Goal: Transaction & Acquisition: Obtain resource

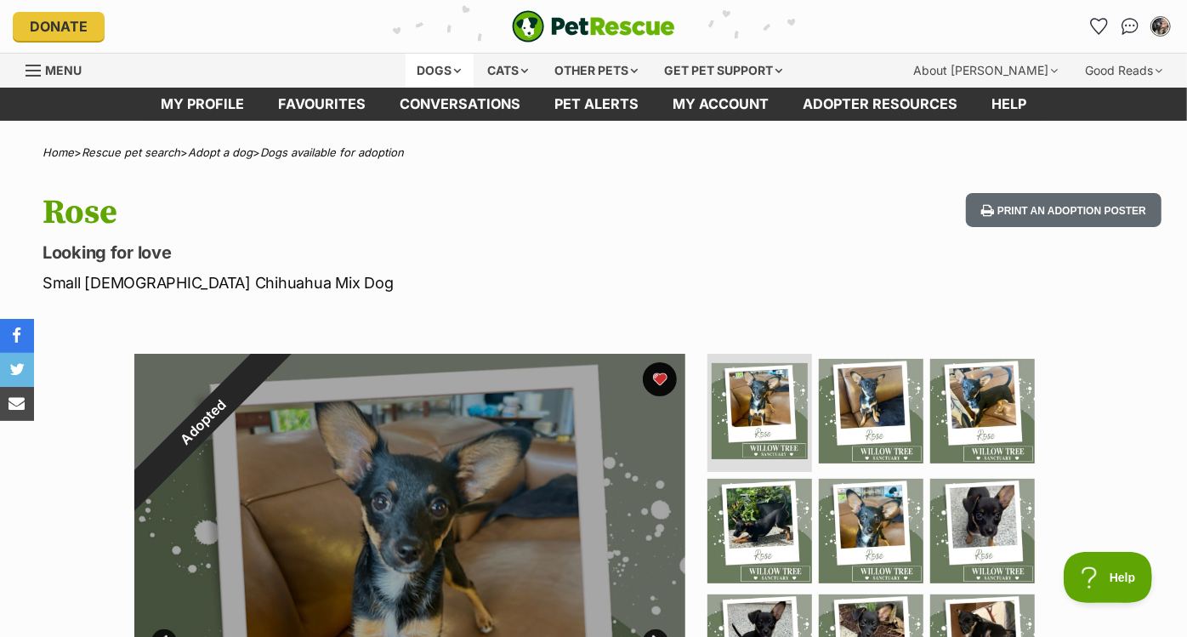
click at [427, 78] on div "Dogs" at bounding box center [440, 71] width 68 height 34
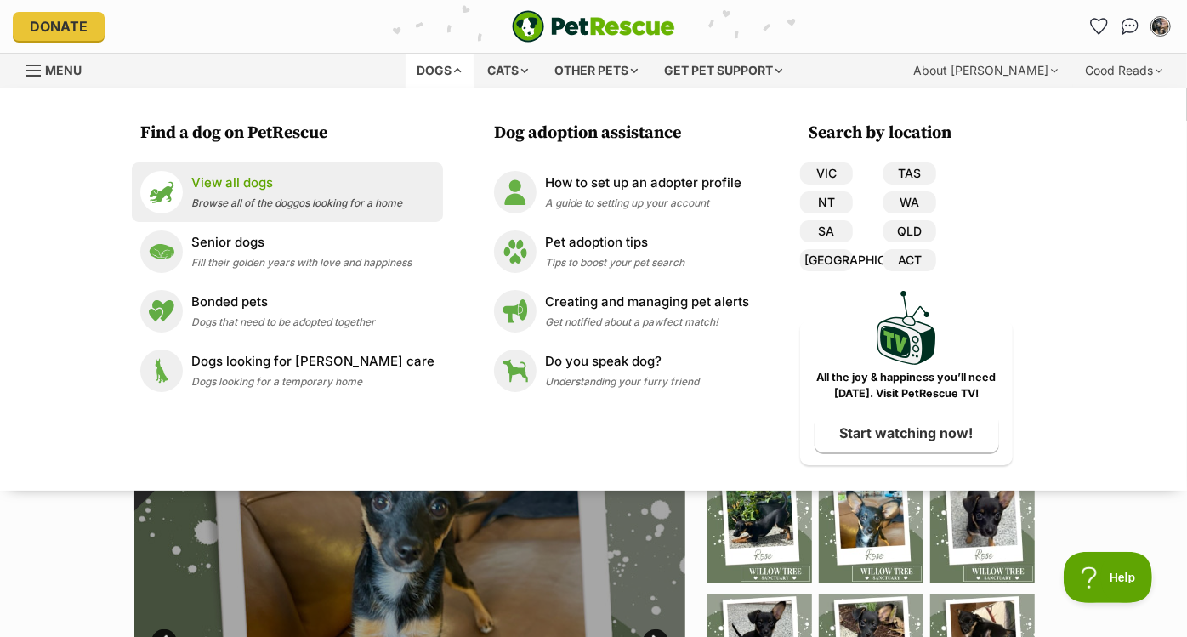
click at [342, 189] on p "View all dogs" at bounding box center [296, 184] width 211 height 20
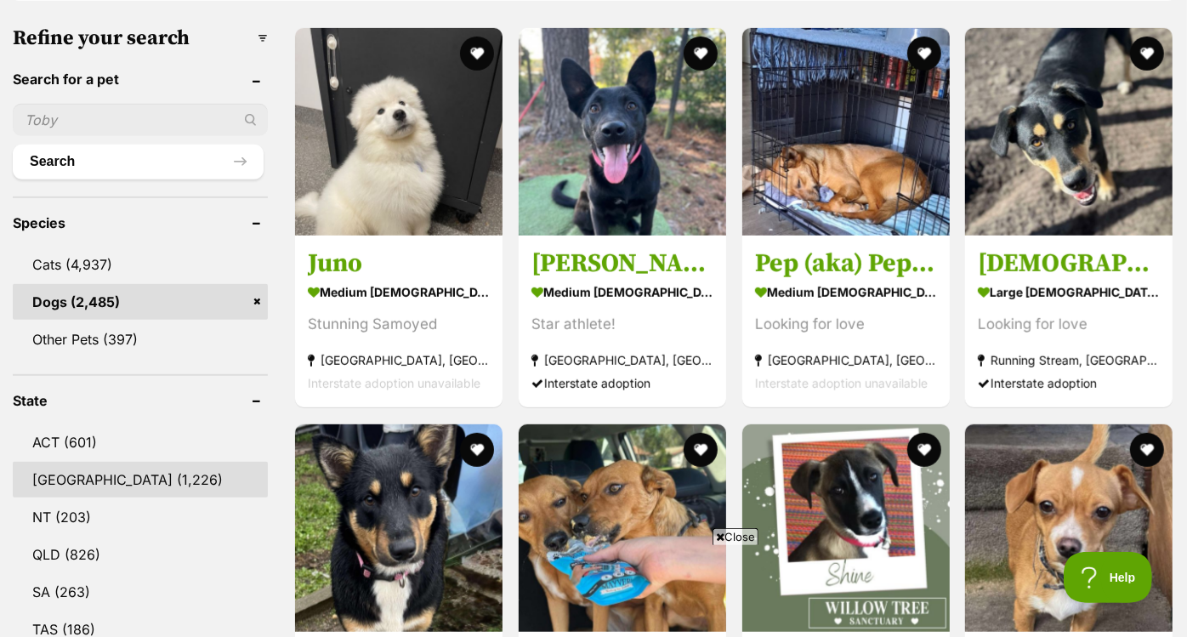
click at [140, 489] on link "[GEOGRAPHIC_DATA] (1,226)" at bounding box center [140, 480] width 255 height 36
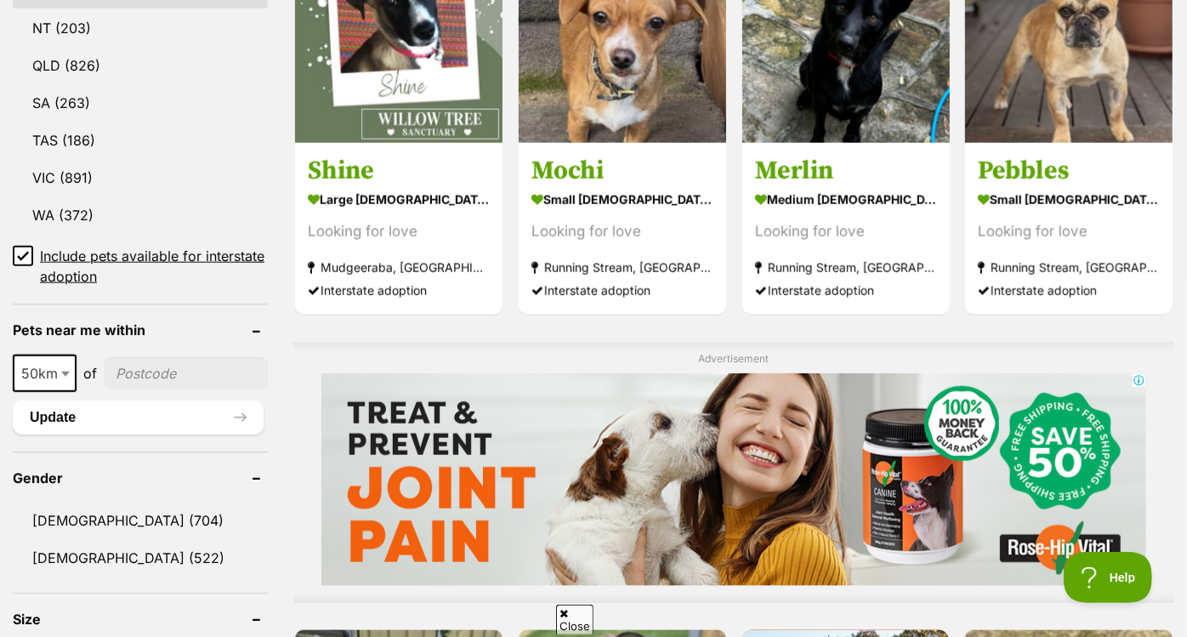
scroll to position [1144, 0]
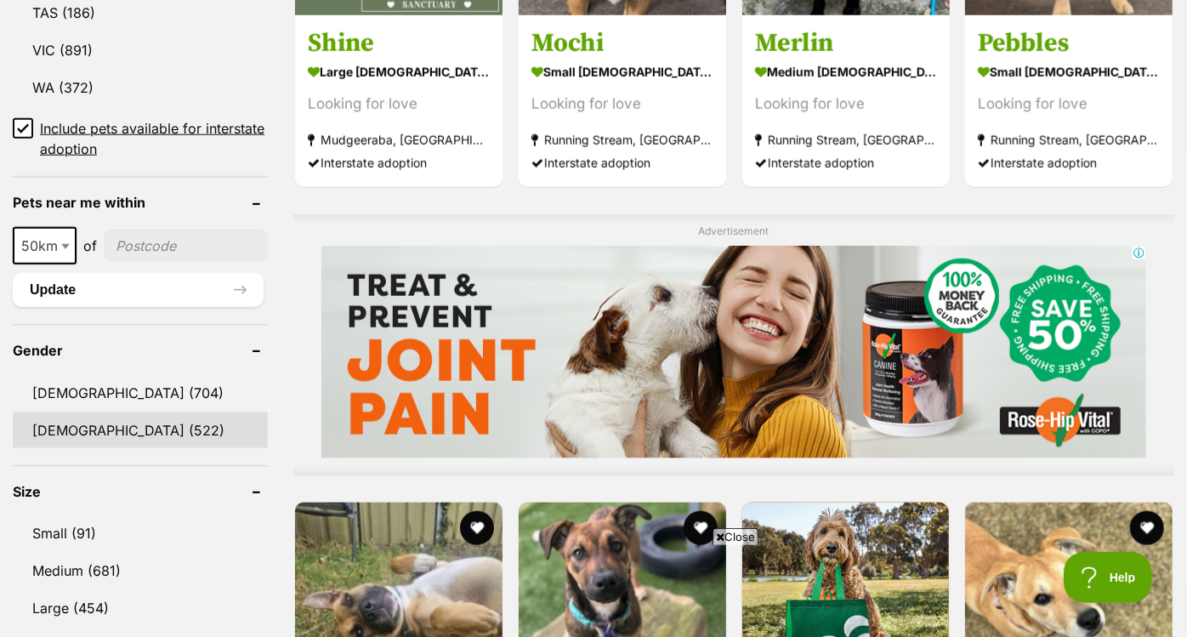
click at [170, 427] on link "Female (522)" at bounding box center [140, 431] width 255 height 36
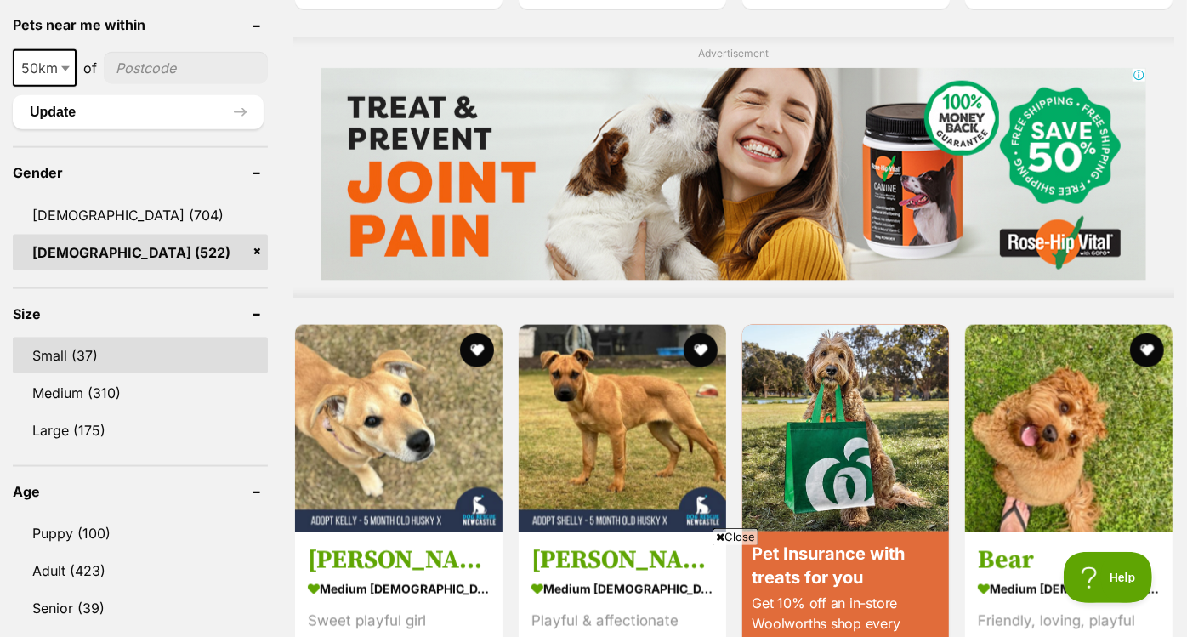
click at [127, 342] on link "Small (37)" at bounding box center [140, 356] width 255 height 36
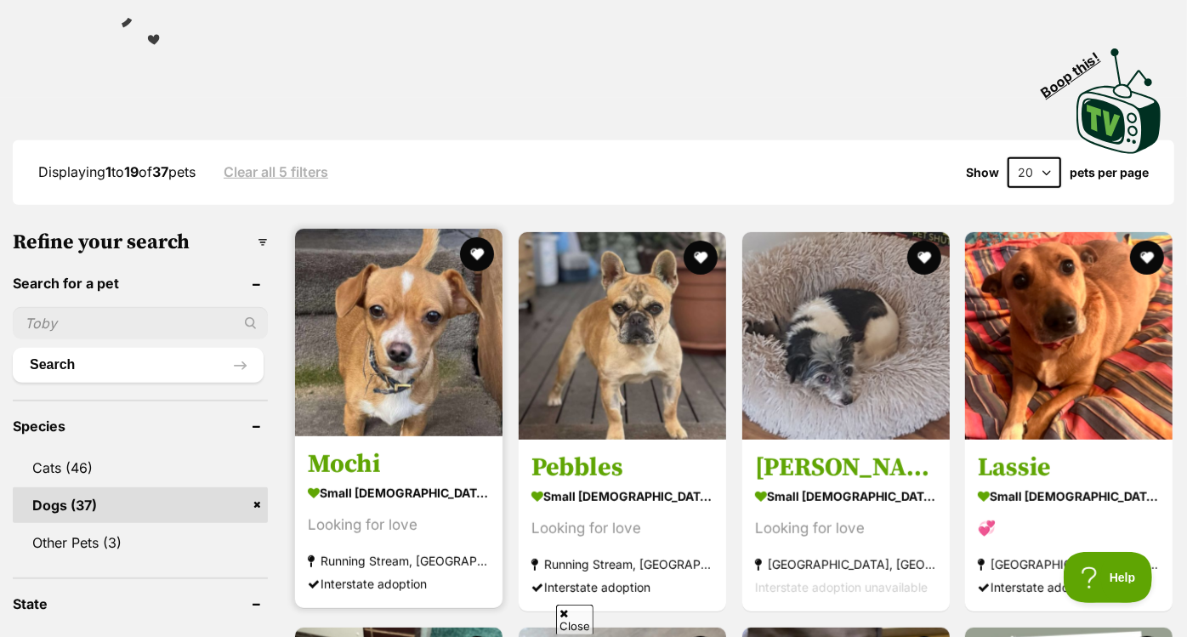
click at [447, 367] on img at bounding box center [399, 333] width 208 height 208
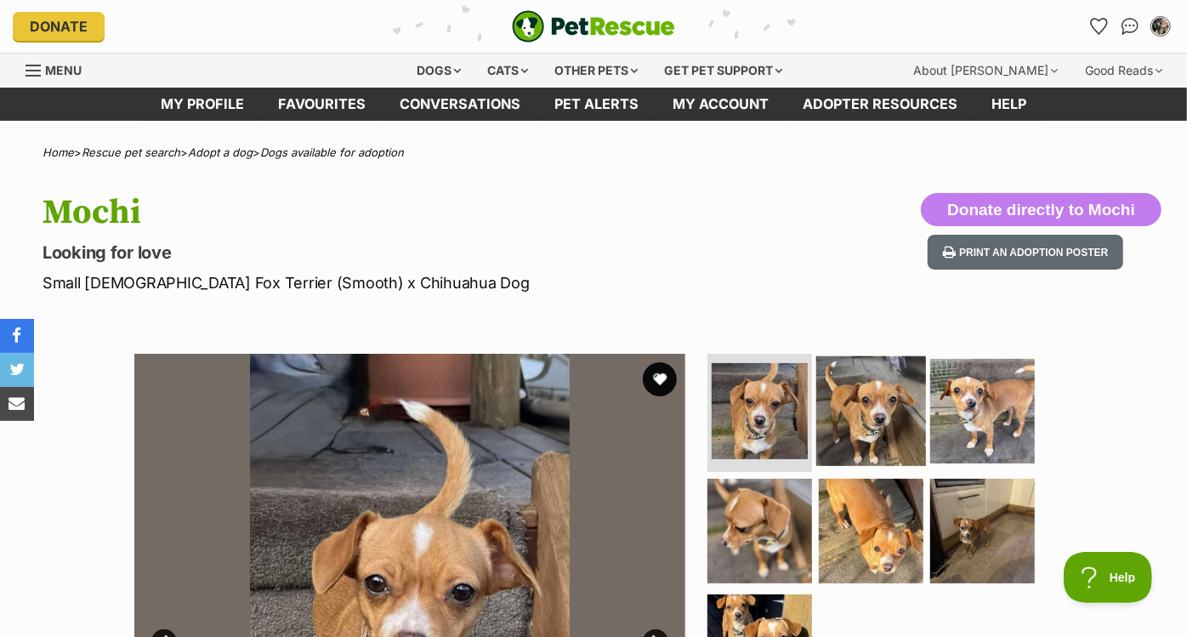
click at [872, 413] on img at bounding box center [872, 411] width 110 height 110
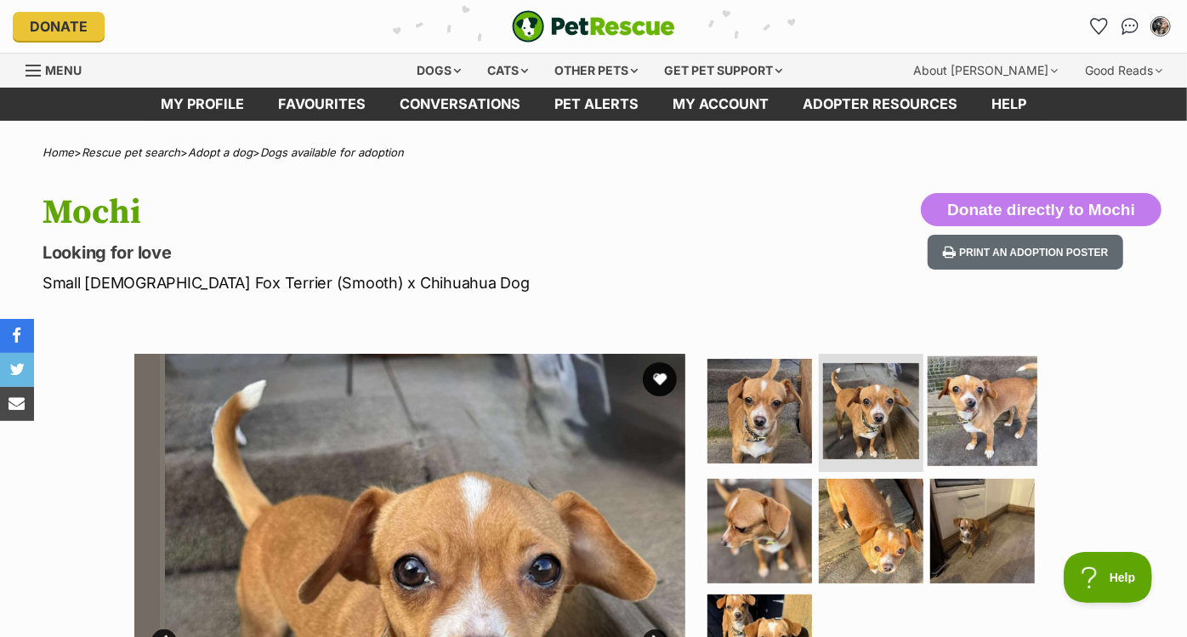
click at [981, 413] on img at bounding box center [983, 411] width 110 height 110
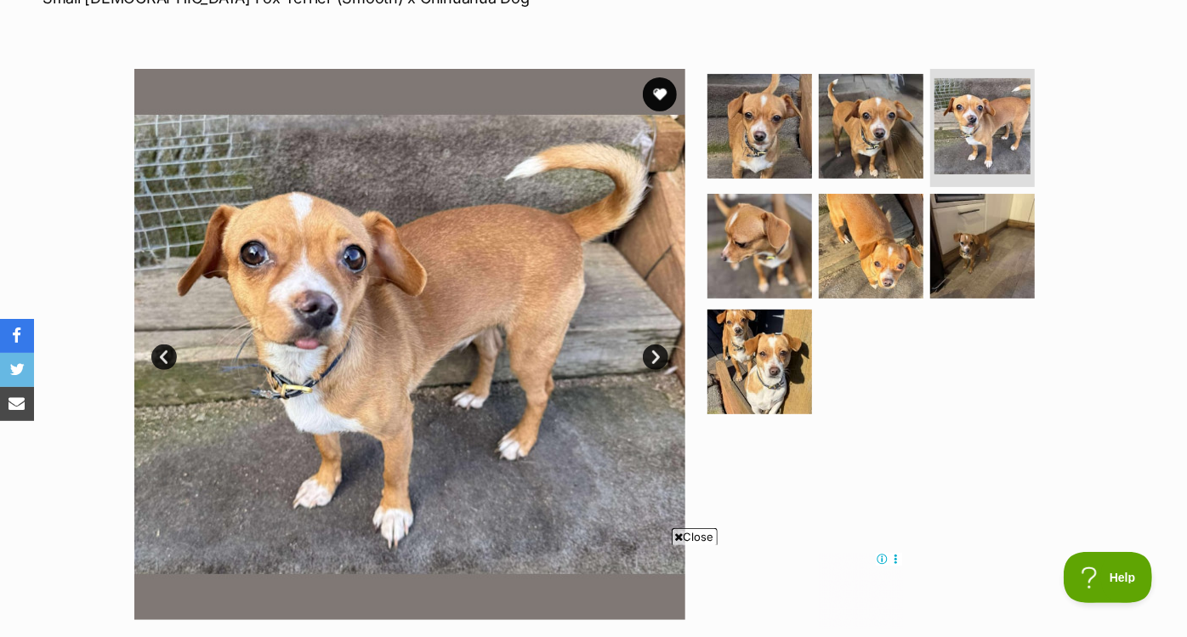
scroll to position [287, 0]
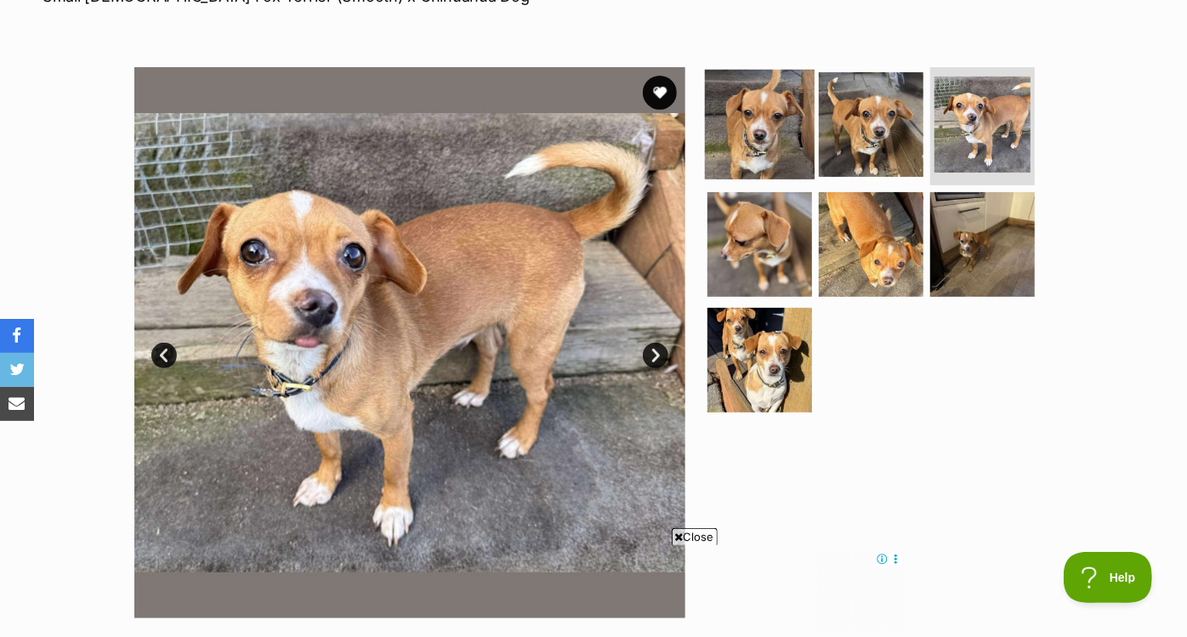
click at [782, 149] on img at bounding box center [760, 124] width 110 height 110
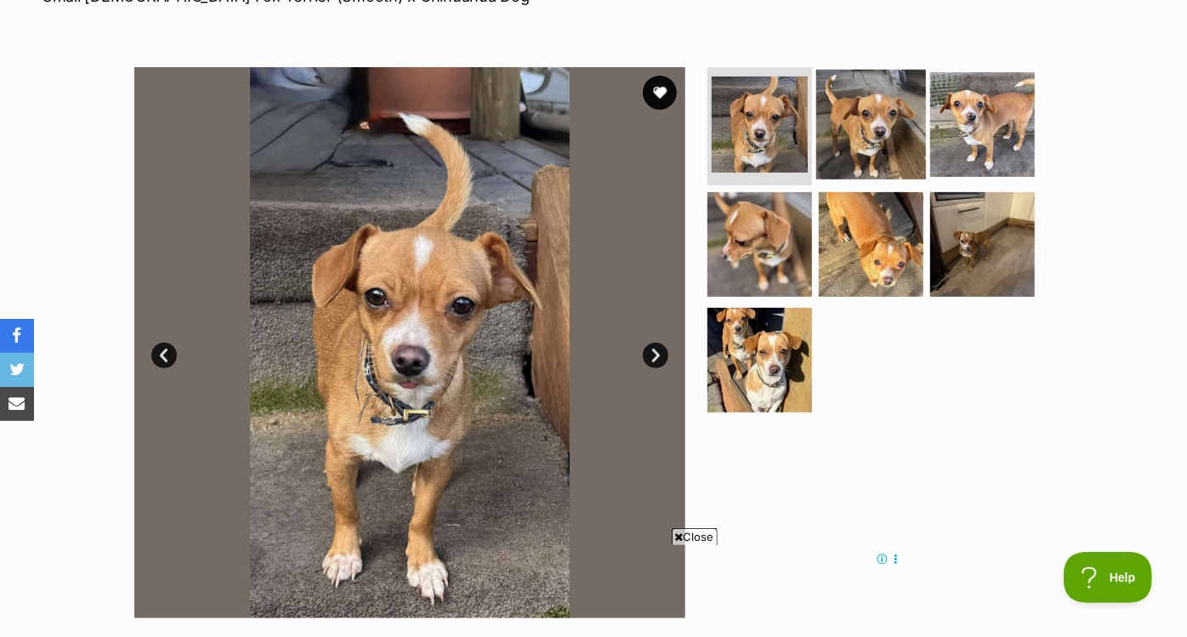
click at [867, 133] on img at bounding box center [872, 124] width 110 height 110
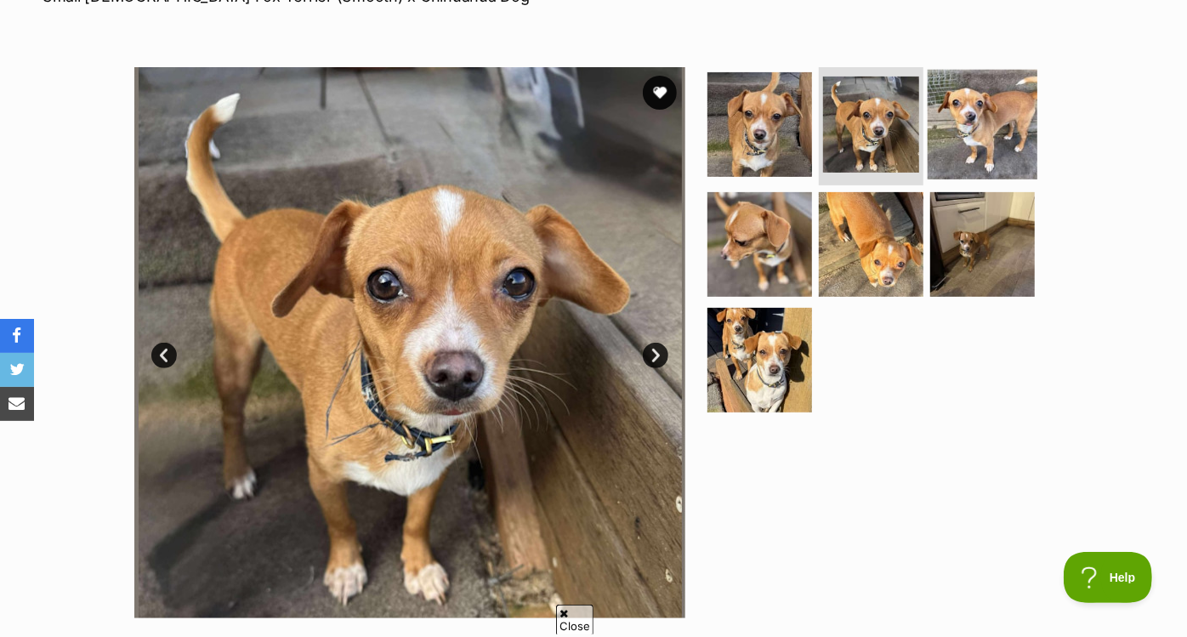
click at [999, 123] on img at bounding box center [983, 124] width 110 height 110
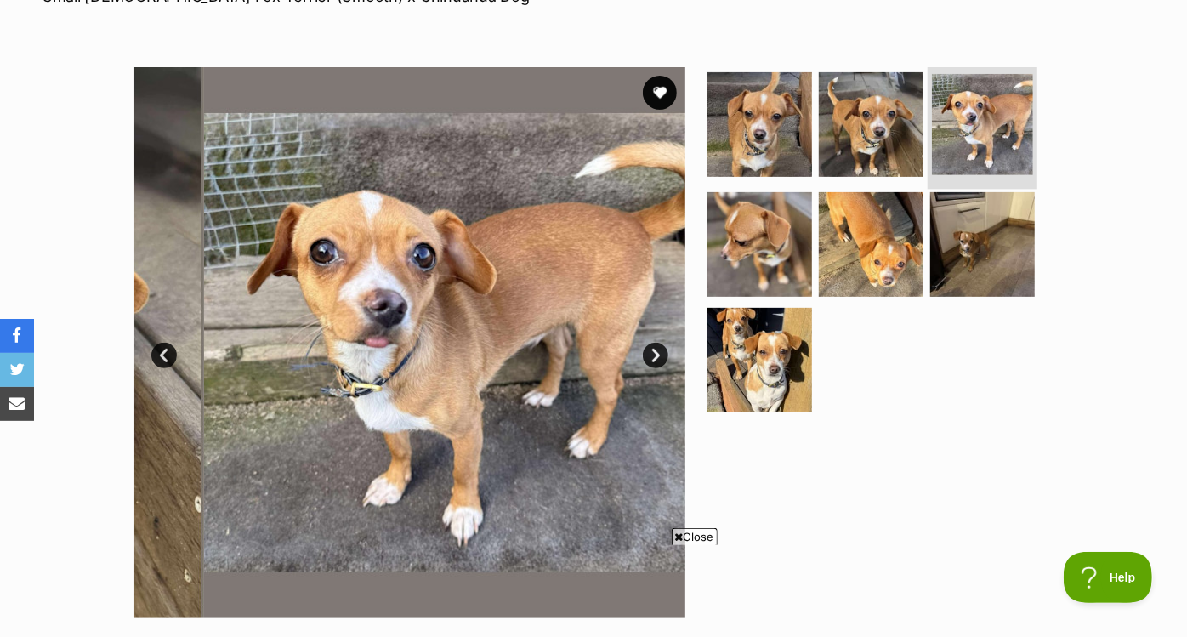
scroll to position [0, 0]
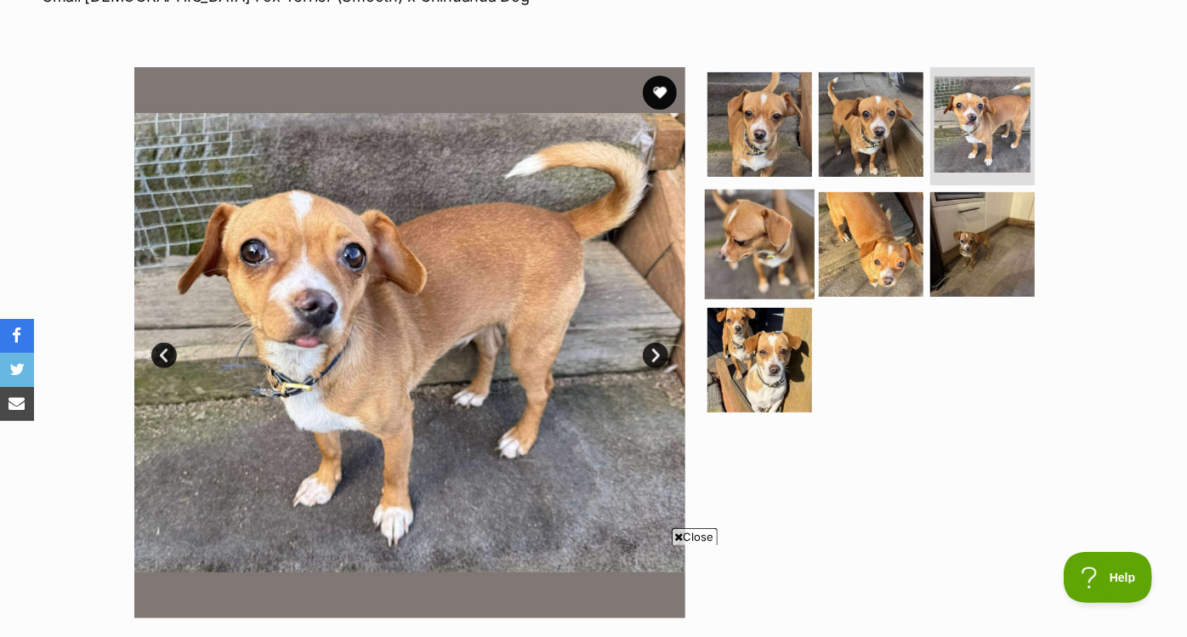
click at [778, 248] on img at bounding box center [760, 245] width 110 height 110
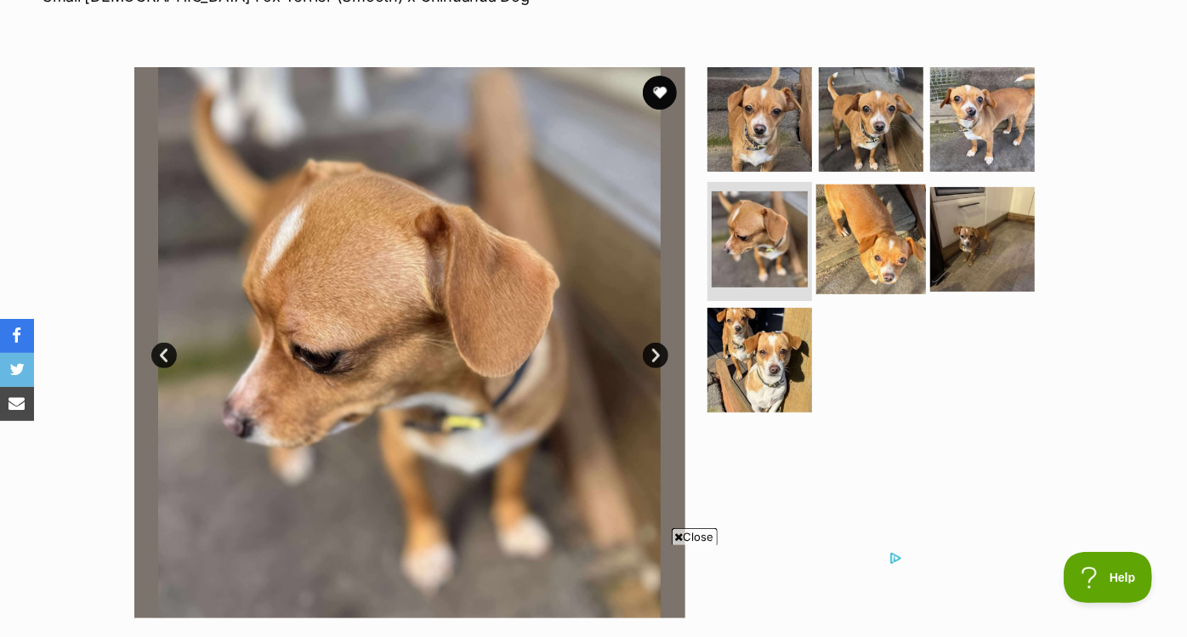
click at [886, 242] on img at bounding box center [872, 240] width 110 height 110
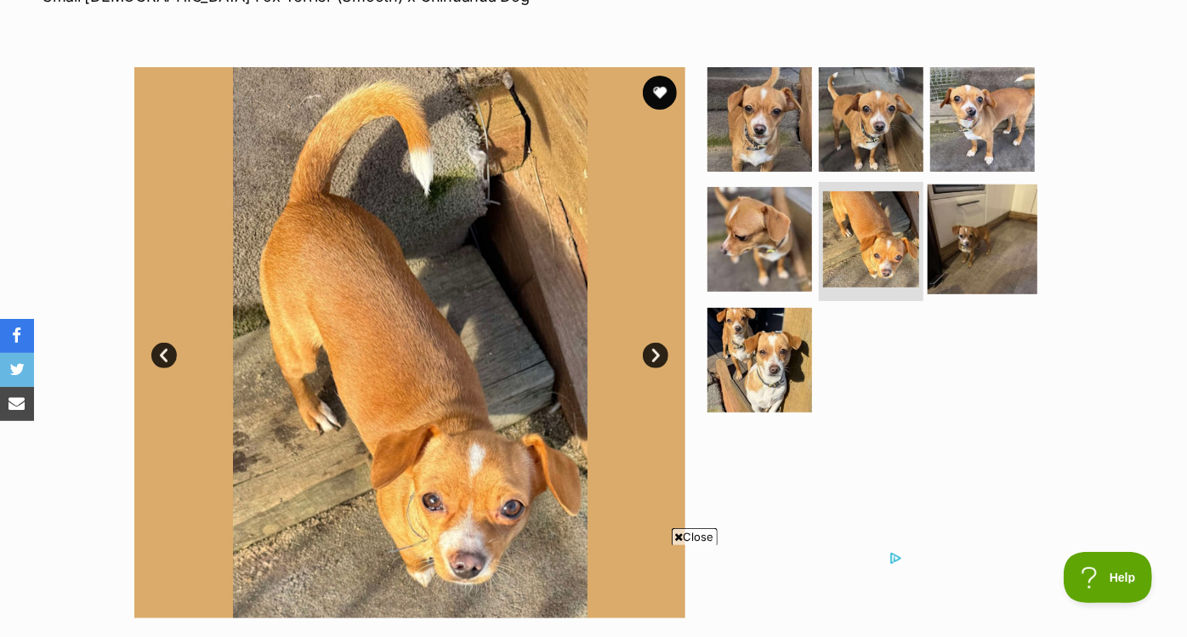
click at [967, 249] on img at bounding box center [983, 240] width 110 height 110
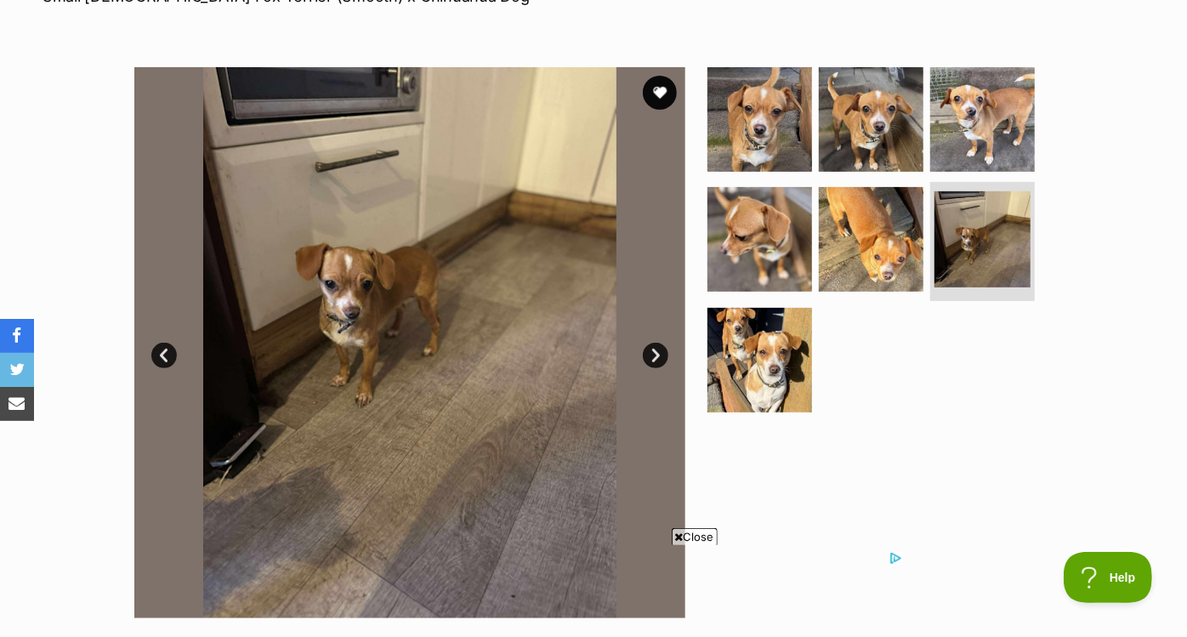
scroll to position [327, 0]
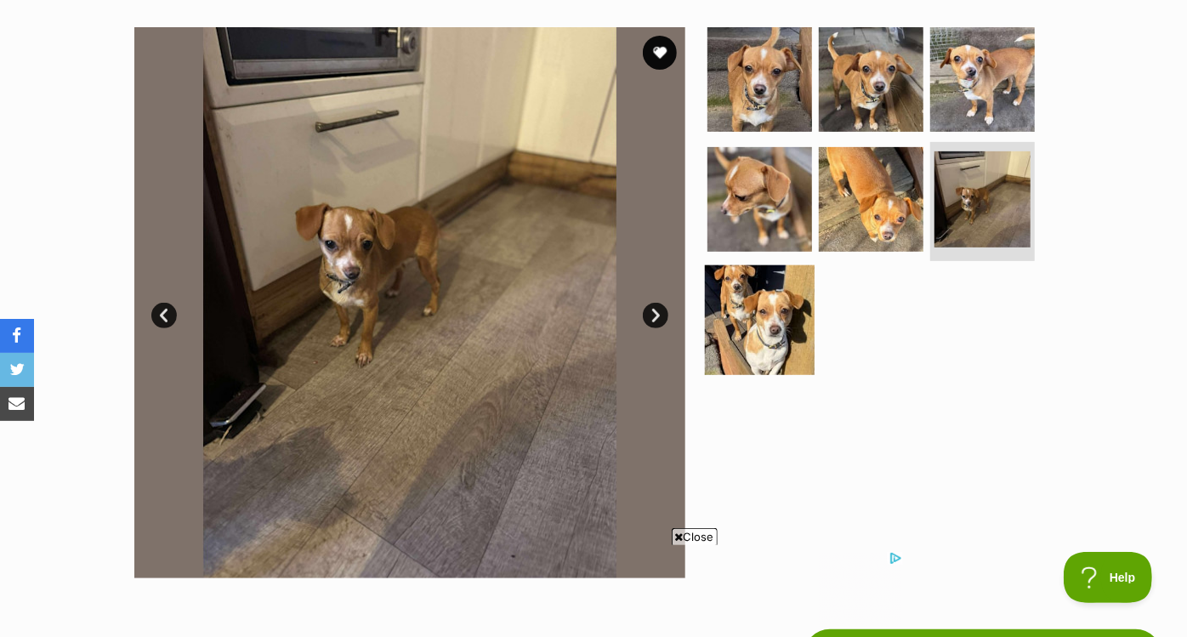
click at [788, 335] on img at bounding box center [760, 320] width 110 height 110
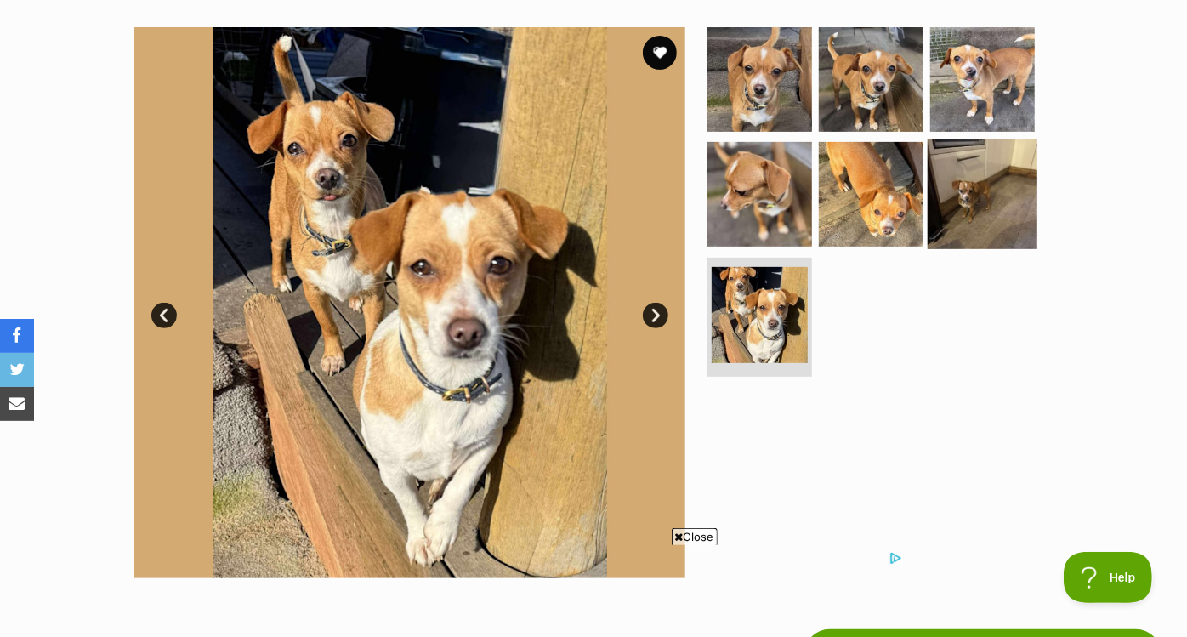
click at [960, 188] on img at bounding box center [983, 194] width 110 height 110
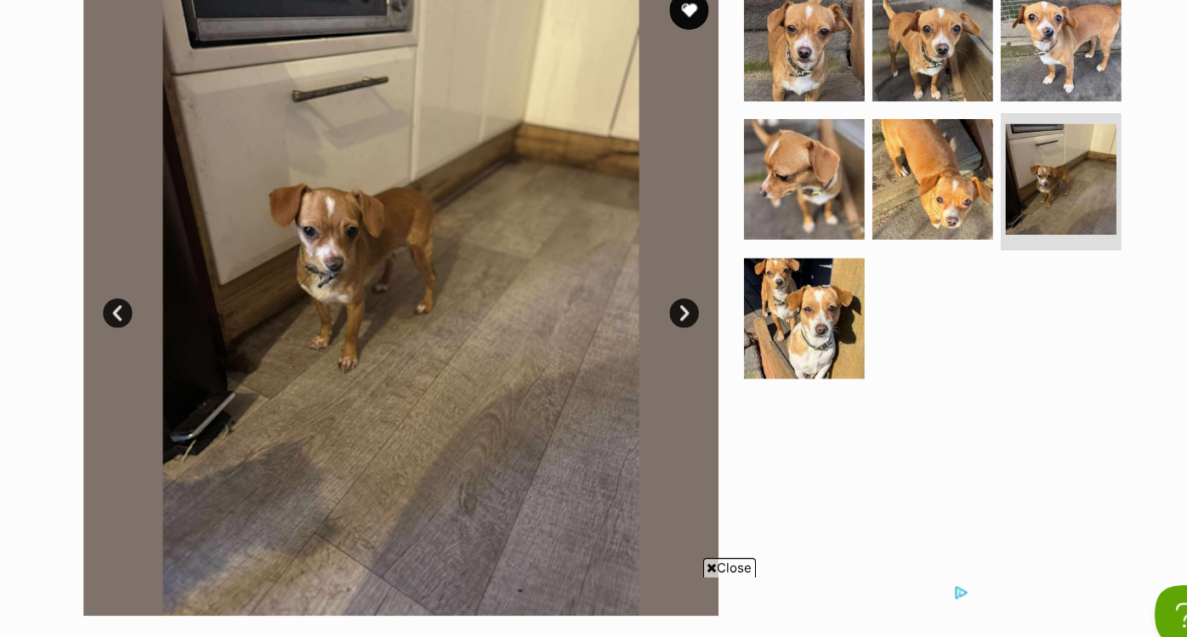
click at [652, 305] on link "Next" at bounding box center [656, 316] width 26 height 26
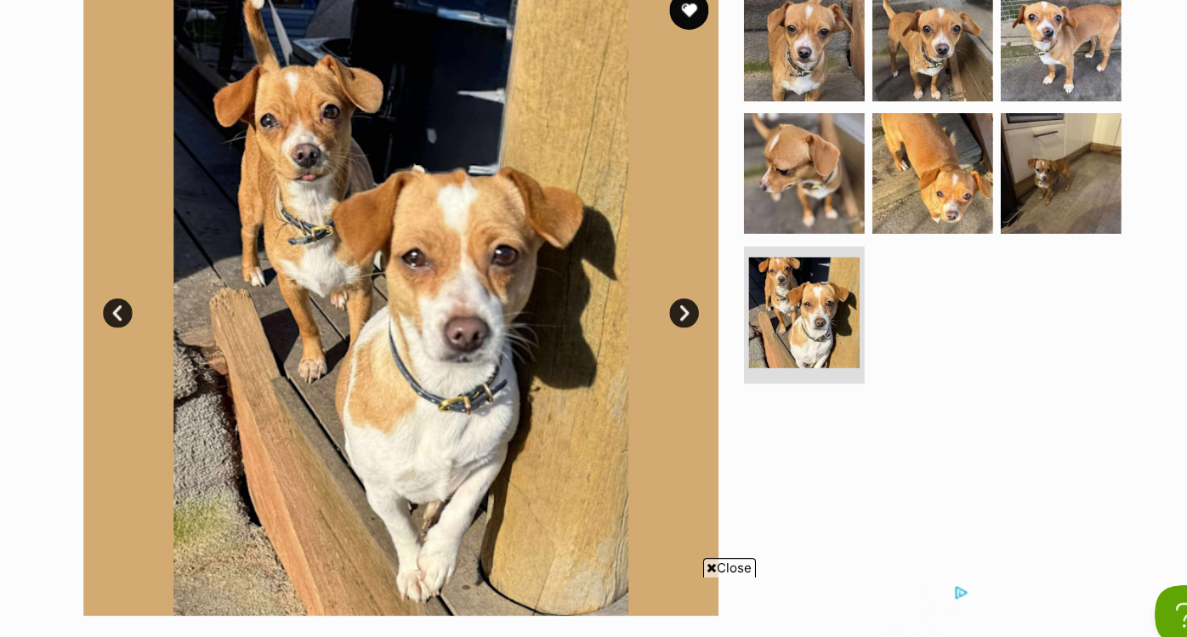
click at [652, 305] on link "Next" at bounding box center [656, 316] width 26 height 26
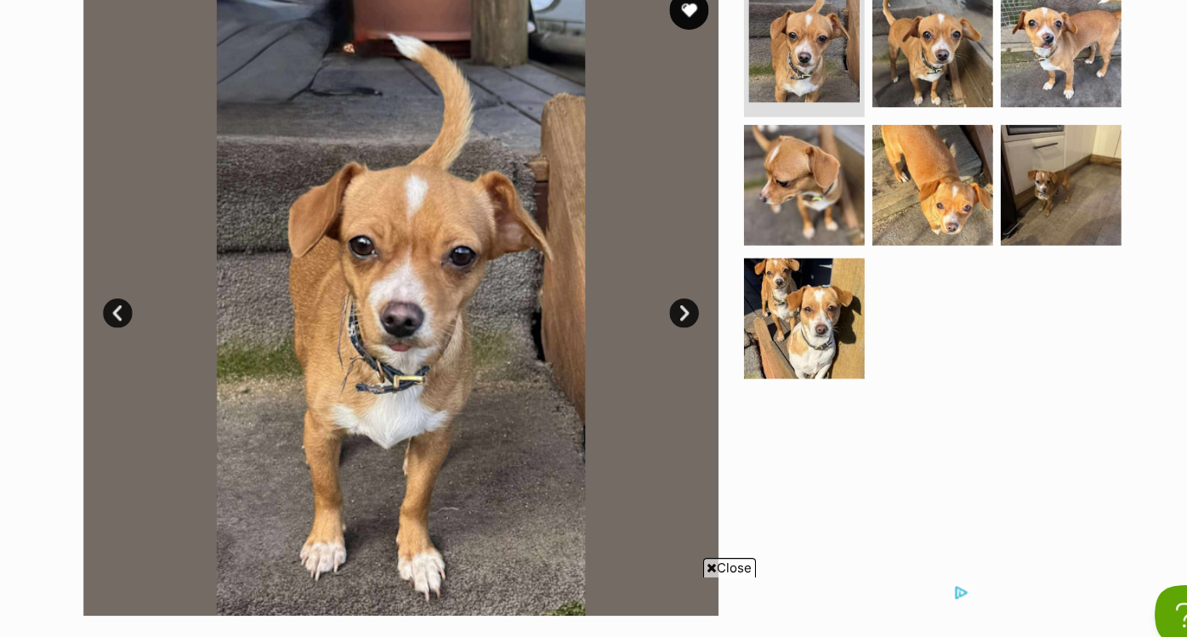
click at [652, 305] on link "Next" at bounding box center [656, 316] width 26 height 26
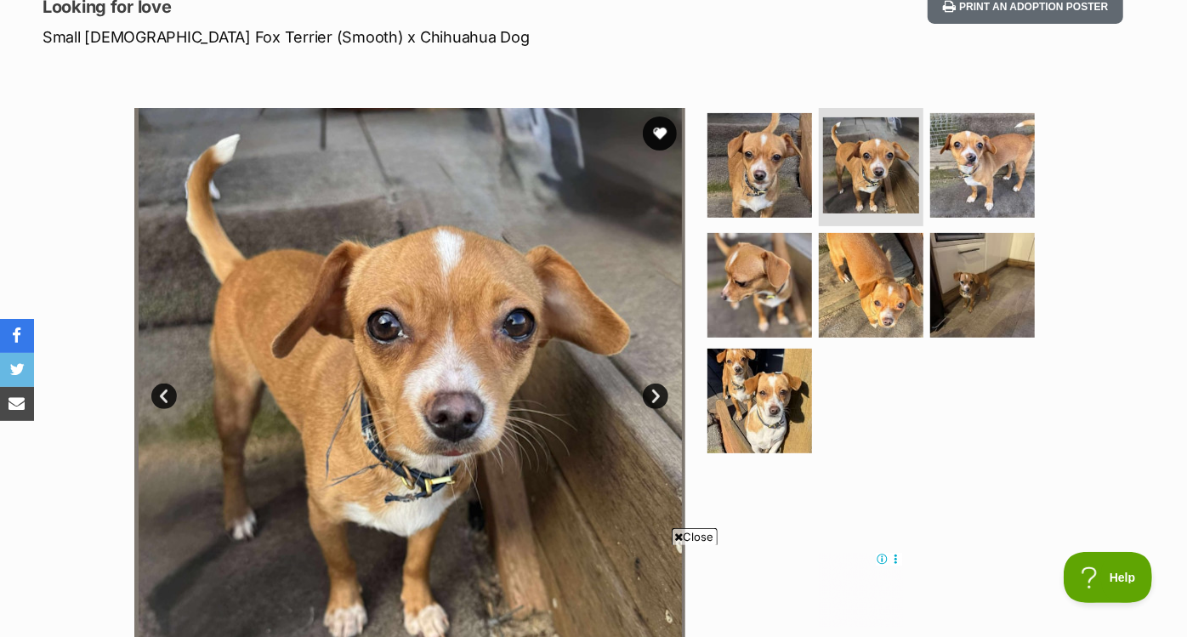
scroll to position [235, 0]
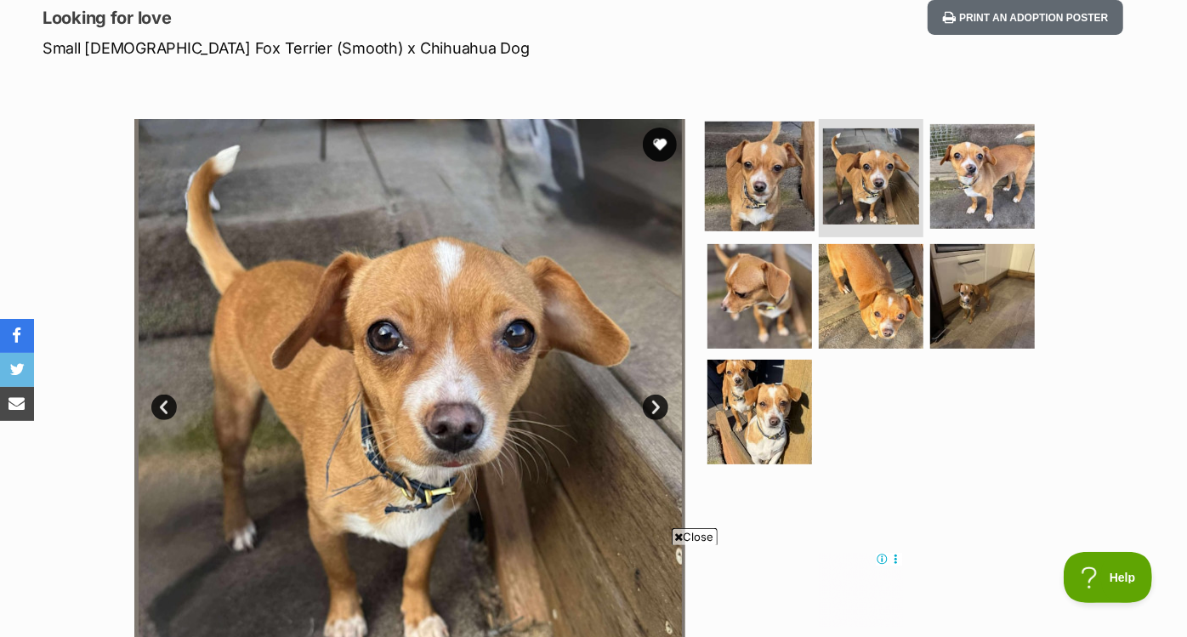
click at [791, 192] on img at bounding box center [760, 176] width 110 height 110
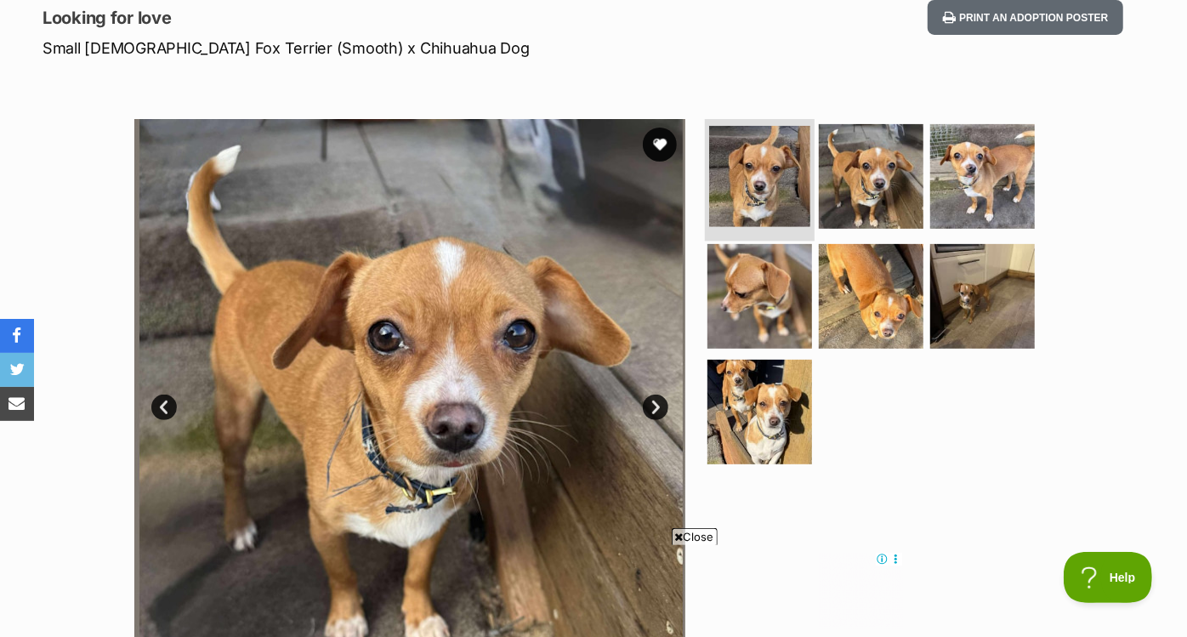
click at [791, 192] on img at bounding box center [759, 176] width 101 height 101
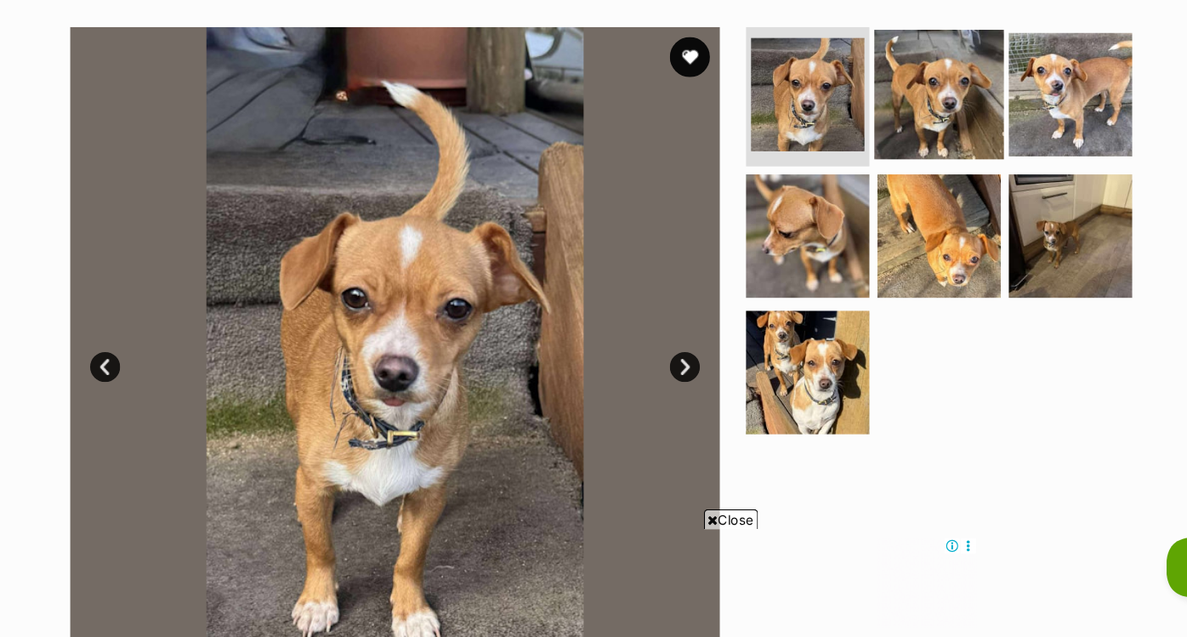
scroll to position [0, 0]
click at [863, 191] on img at bounding box center [872, 176] width 110 height 110
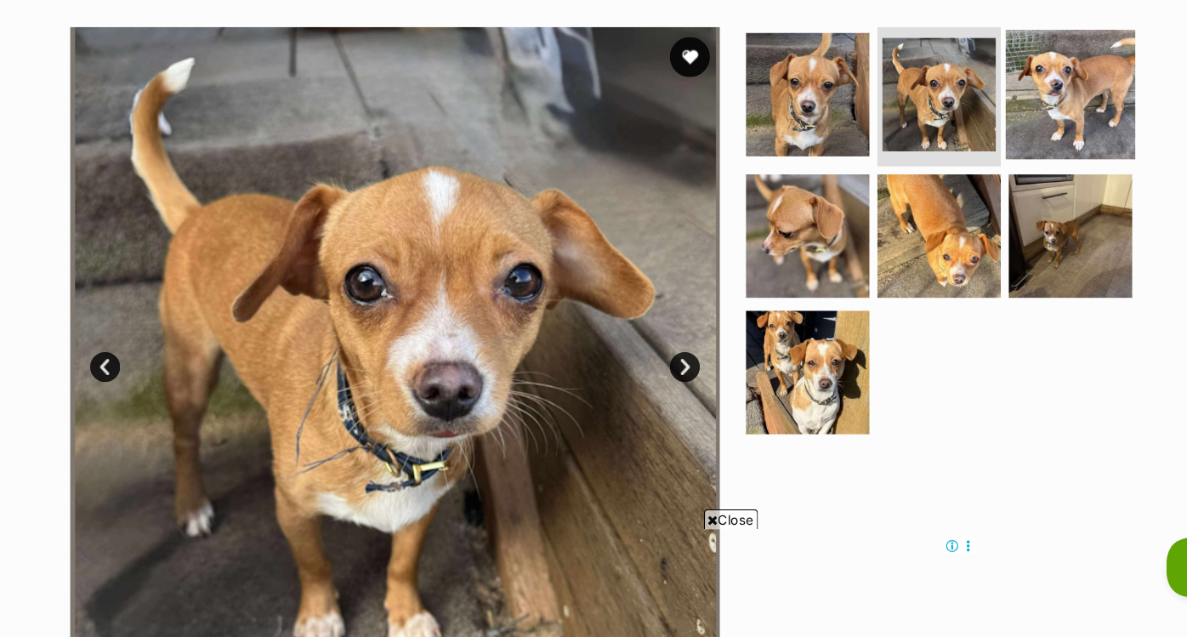
click at [962, 196] on img at bounding box center [983, 176] width 110 height 110
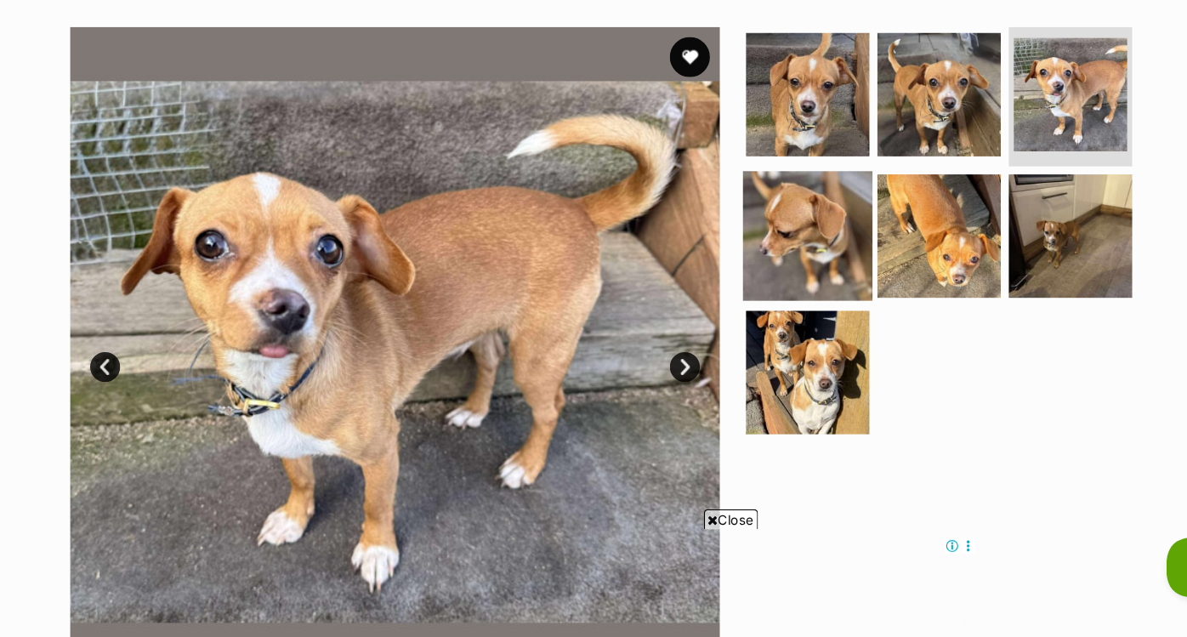
click at [779, 294] on img at bounding box center [760, 297] width 110 height 110
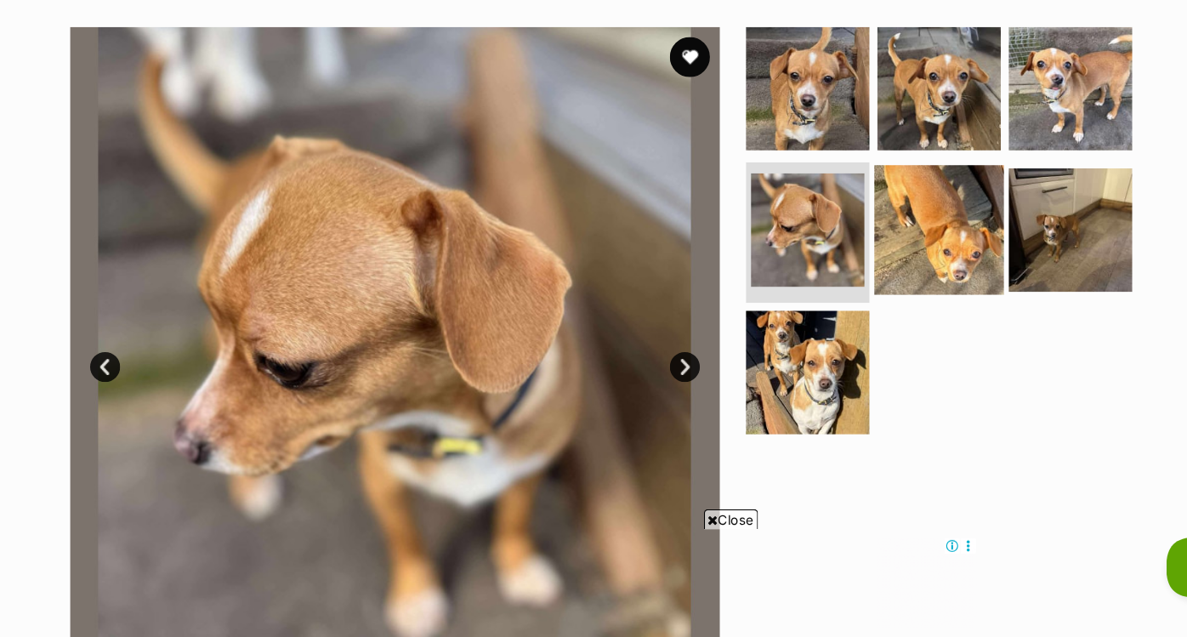
click at [891, 299] on img at bounding box center [872, 291] width 110 height 110
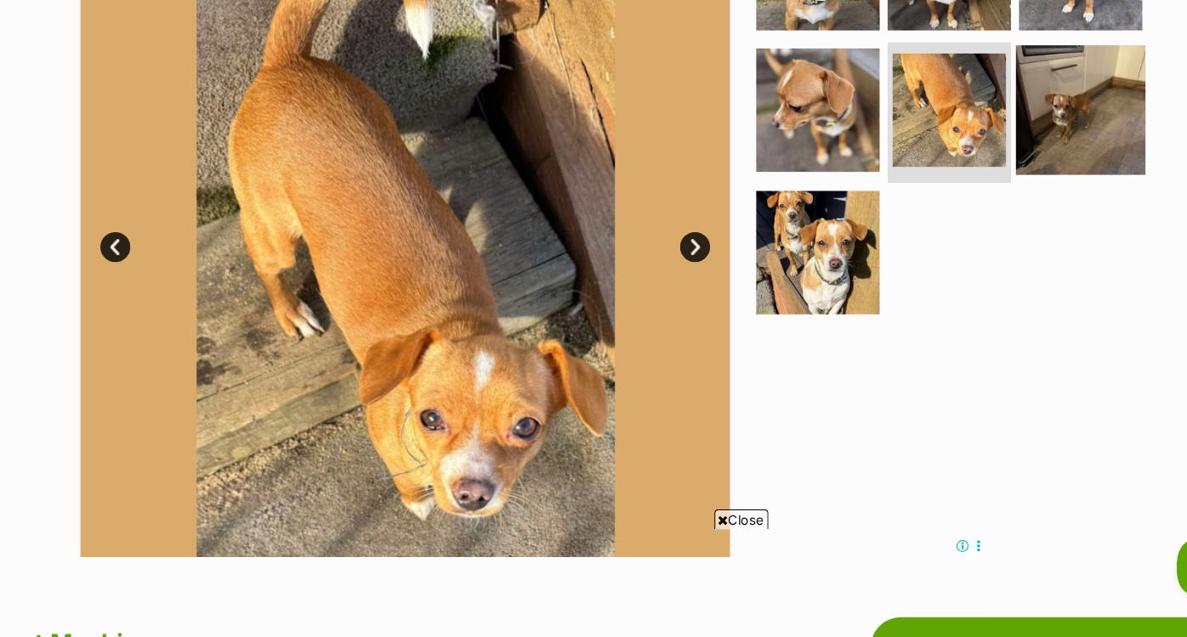
scroll to position [337, 0]
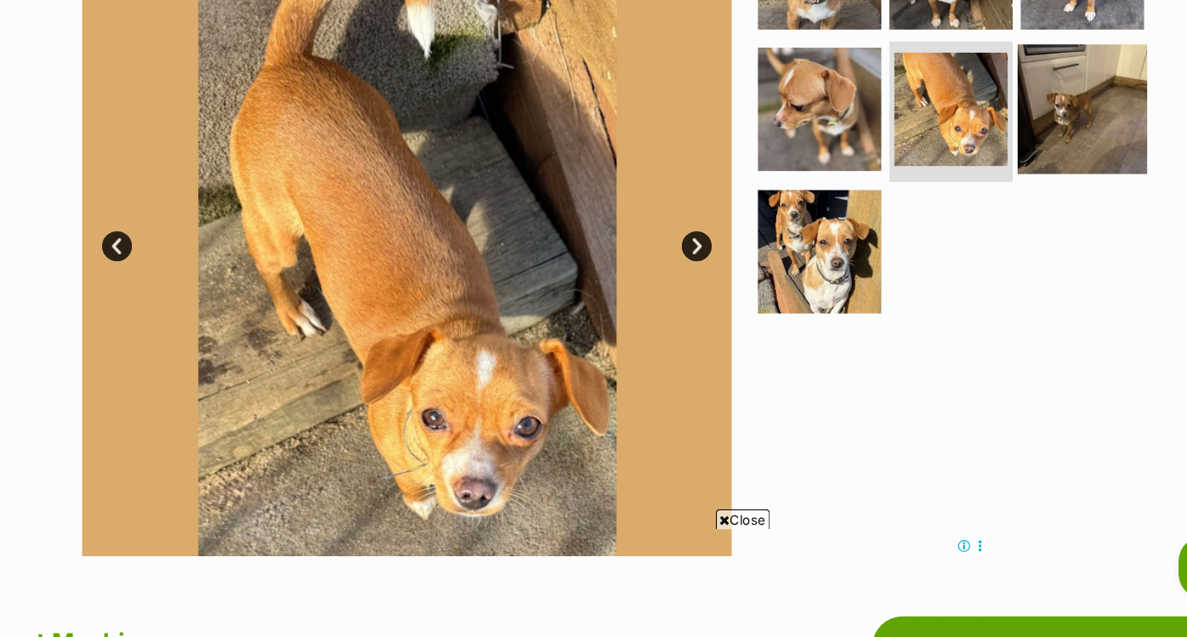
click at [972, 181] on img at bounding box center [983, 189] width 110 height 110
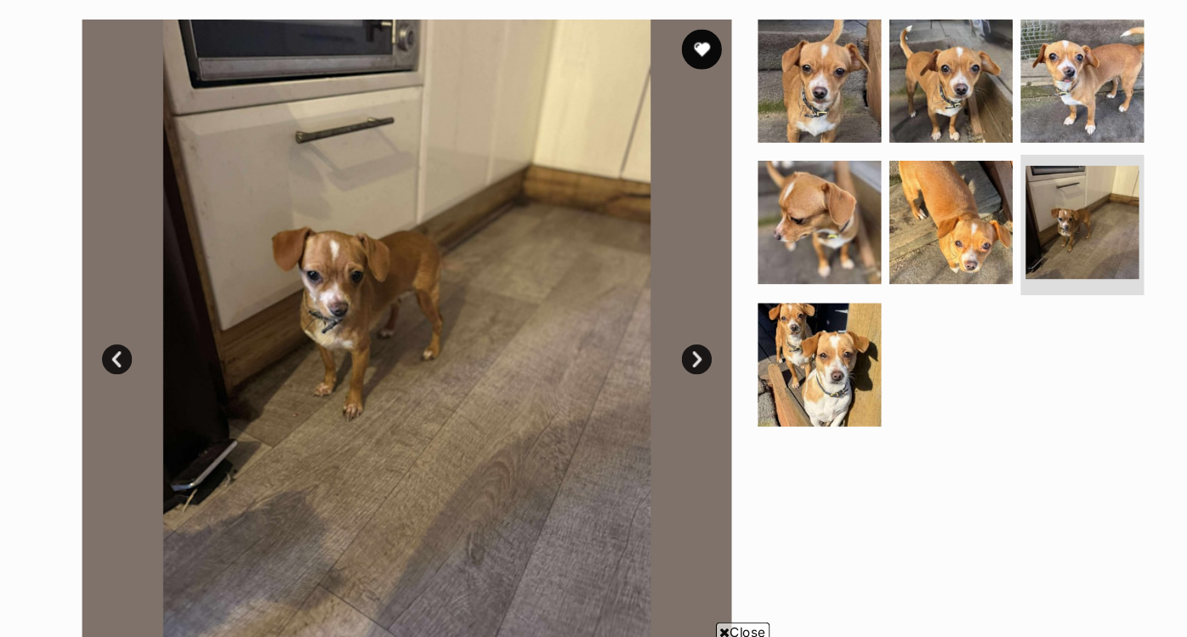
scroll to position [334, 0]
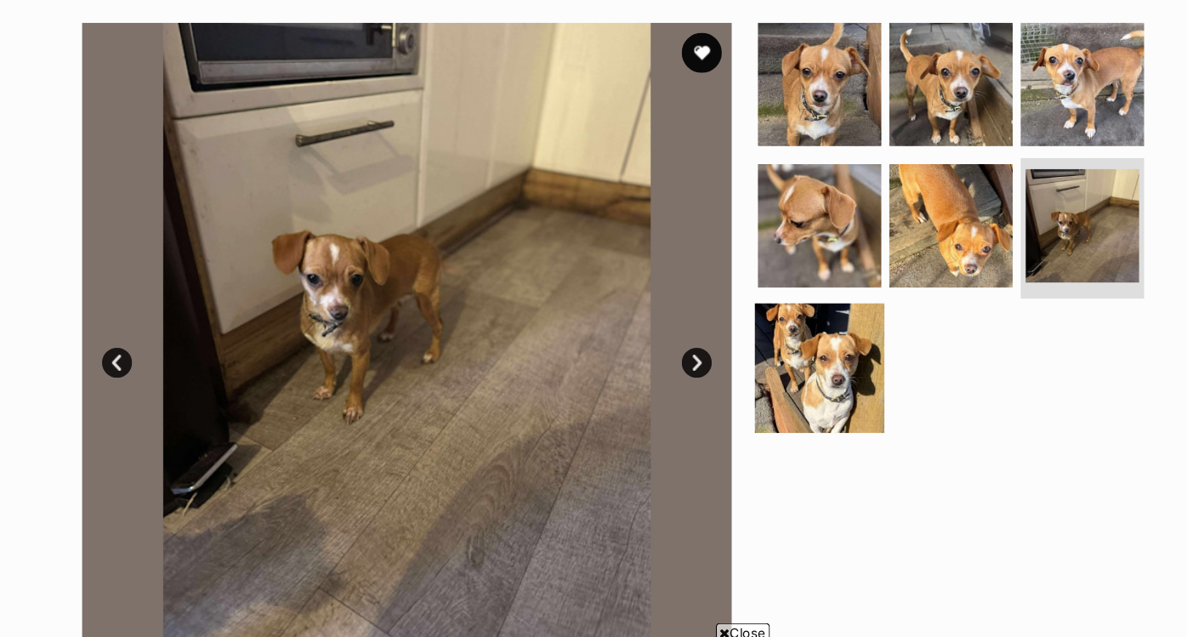
click at [726, 294] on img at bounding box center [760, 313] width 110 height 110
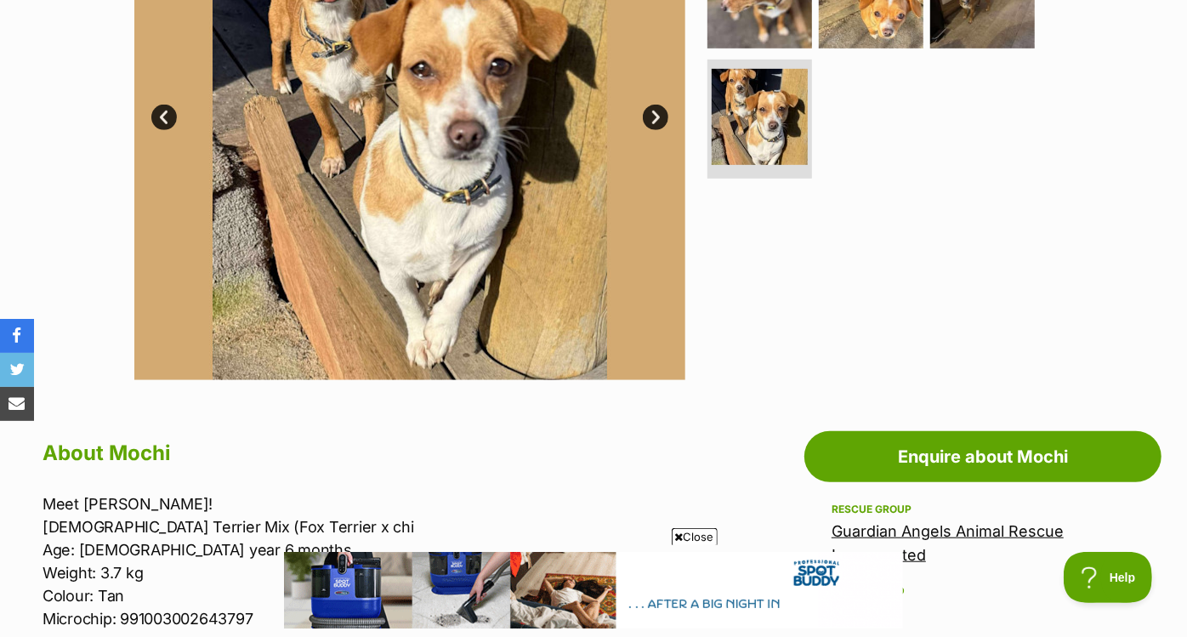
scroll to position [523, 0]
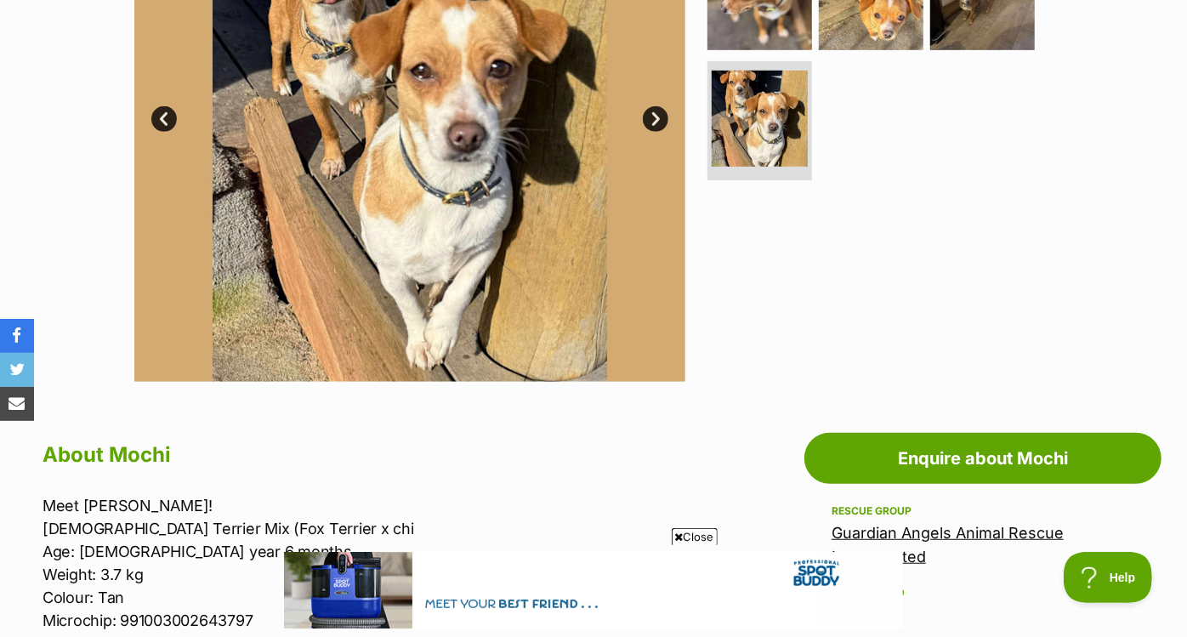
click at [885, 529] on link "Guardian Angels Animal Rescue Incorporated" at bounding box center [948, 545] width 232 height 42
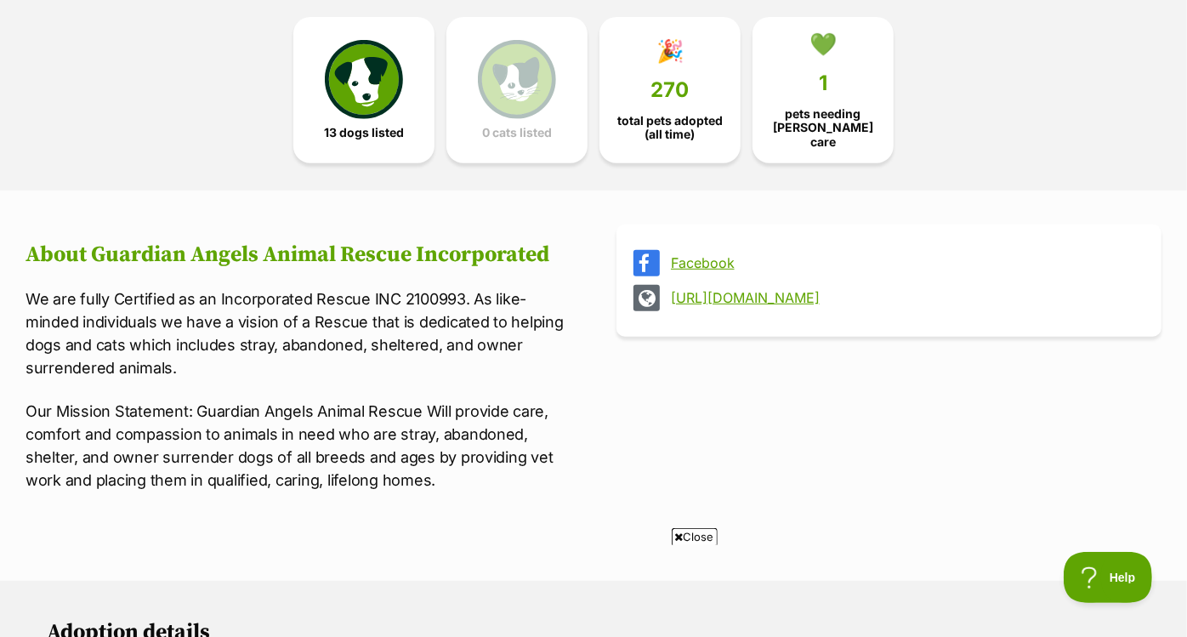
scroll to position [457, 0]
click at [384, 129] on span "13 dogs listed" at bounding box center [364, 129] width 80 height 14
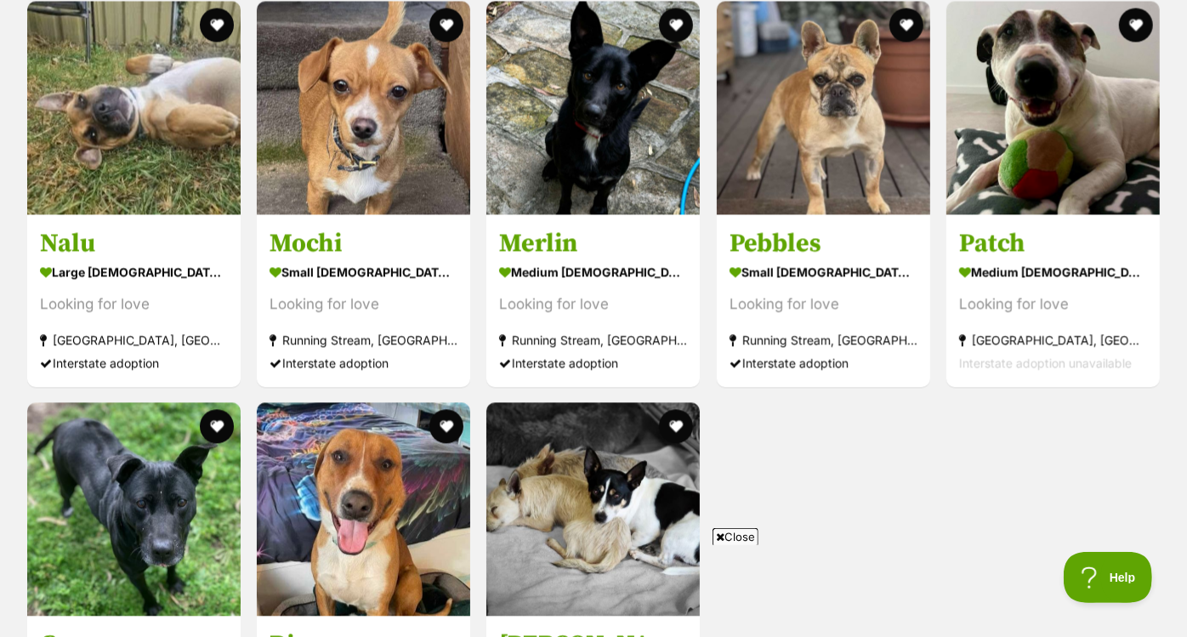
scroll to position [2107, 0]
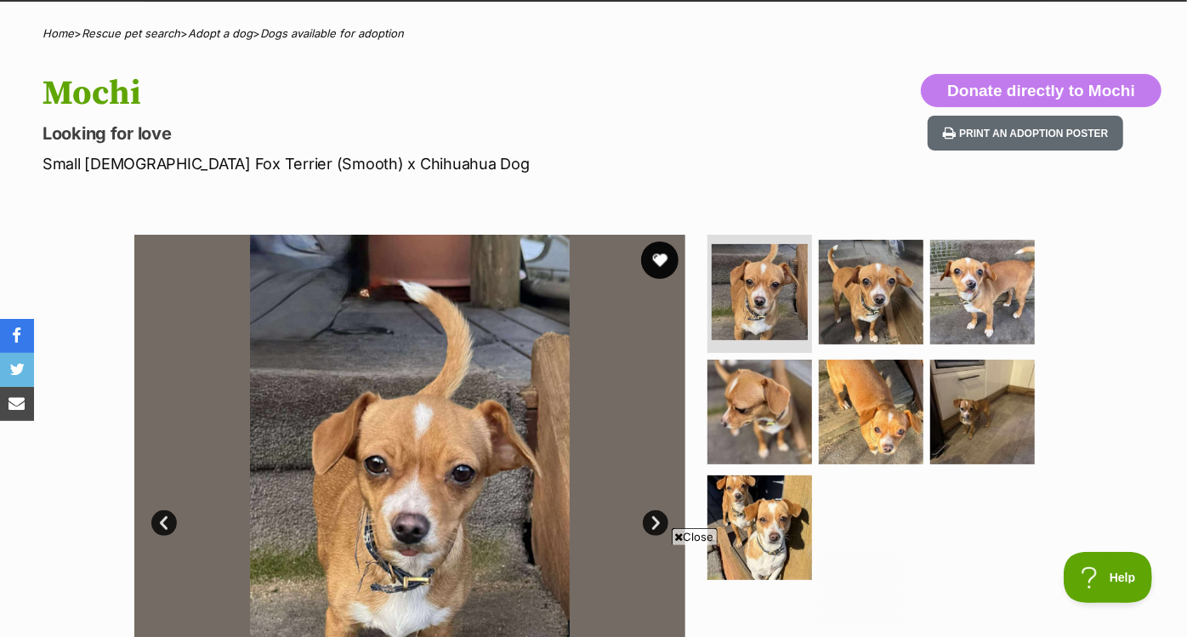
click at [653, 257] on button "favourite" at bounding box center [659, 260] width 37 height 37
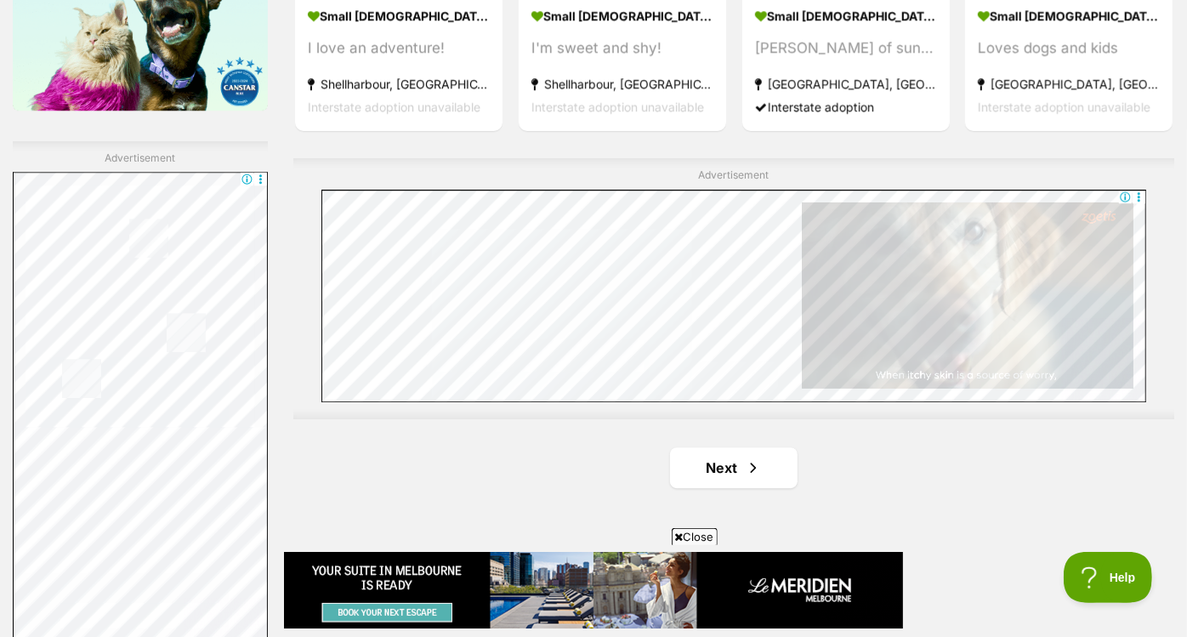
scroll to position [2753, 0]
